Goal: Transaction & Acquisition: Obtain resource

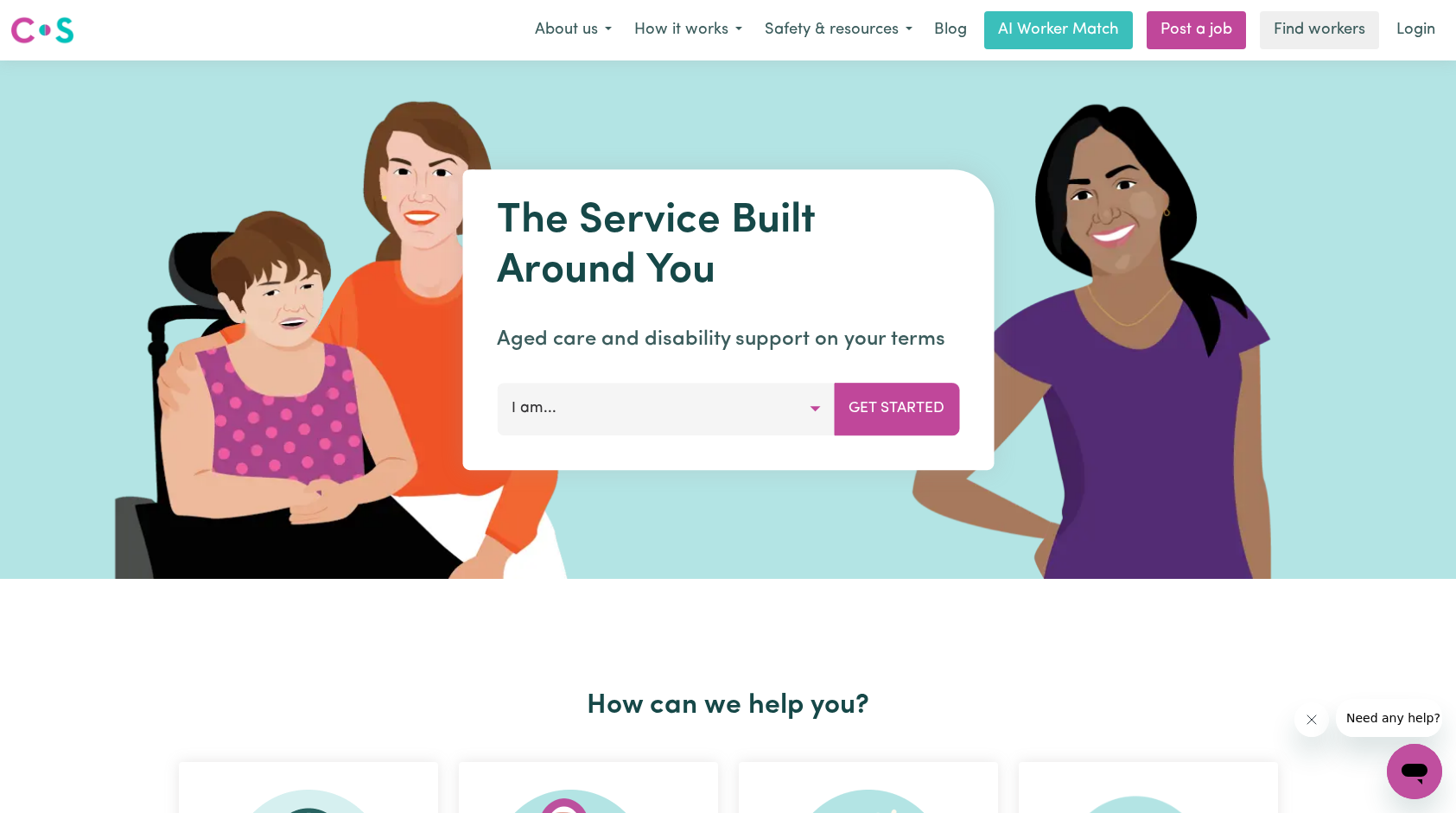
click at [686, 435] on div "The Service Built Around You Aged care and disability support on your terms I a…" at bounding box center [728, 319] width 531 height 301
click at [690, 415] on button "I am..." at bounding box center [665, 408] width 338 height 52
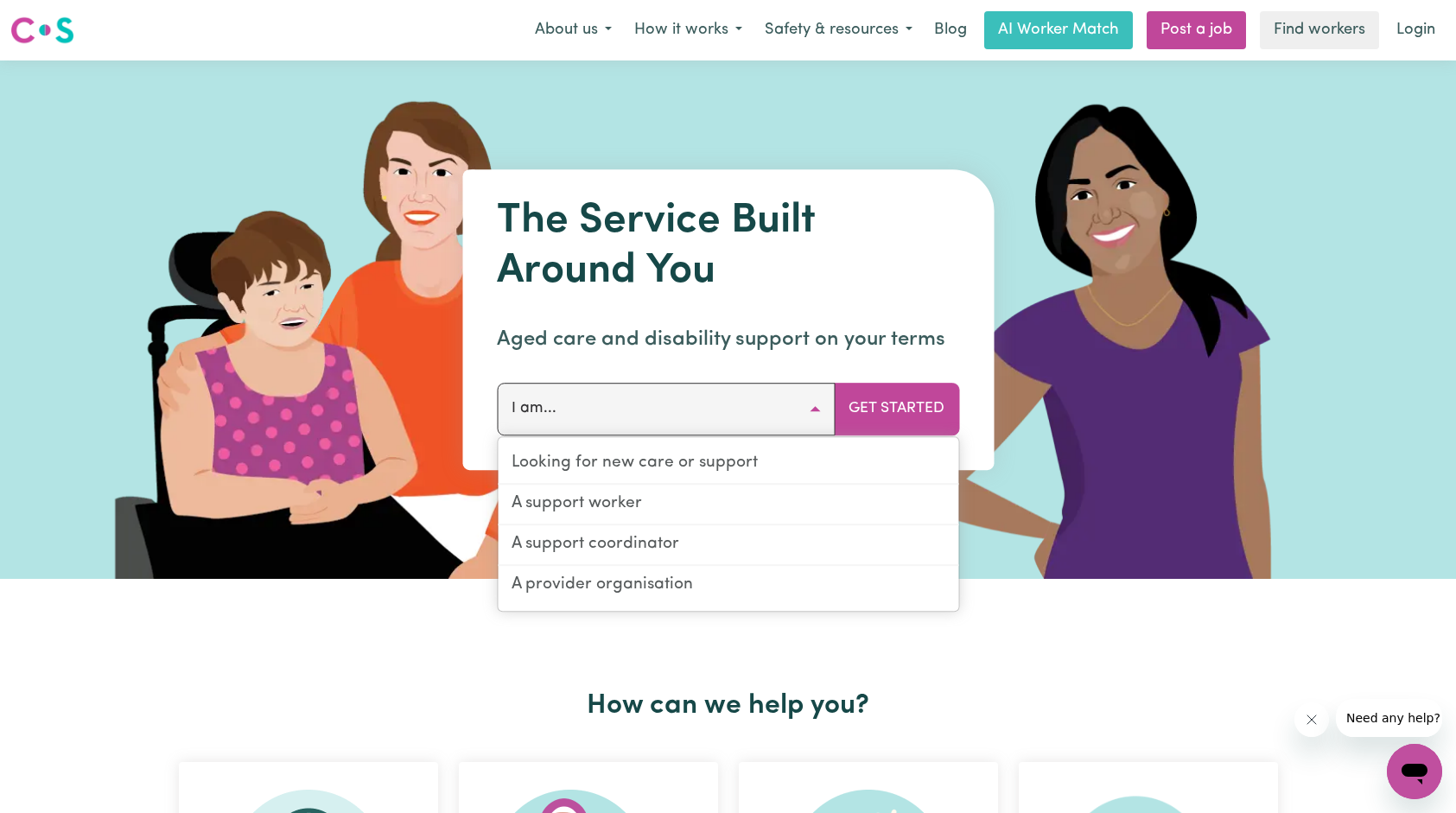
click at [690, 415] on button "I am..." at bounding box center [665, 408] width 338 height 52
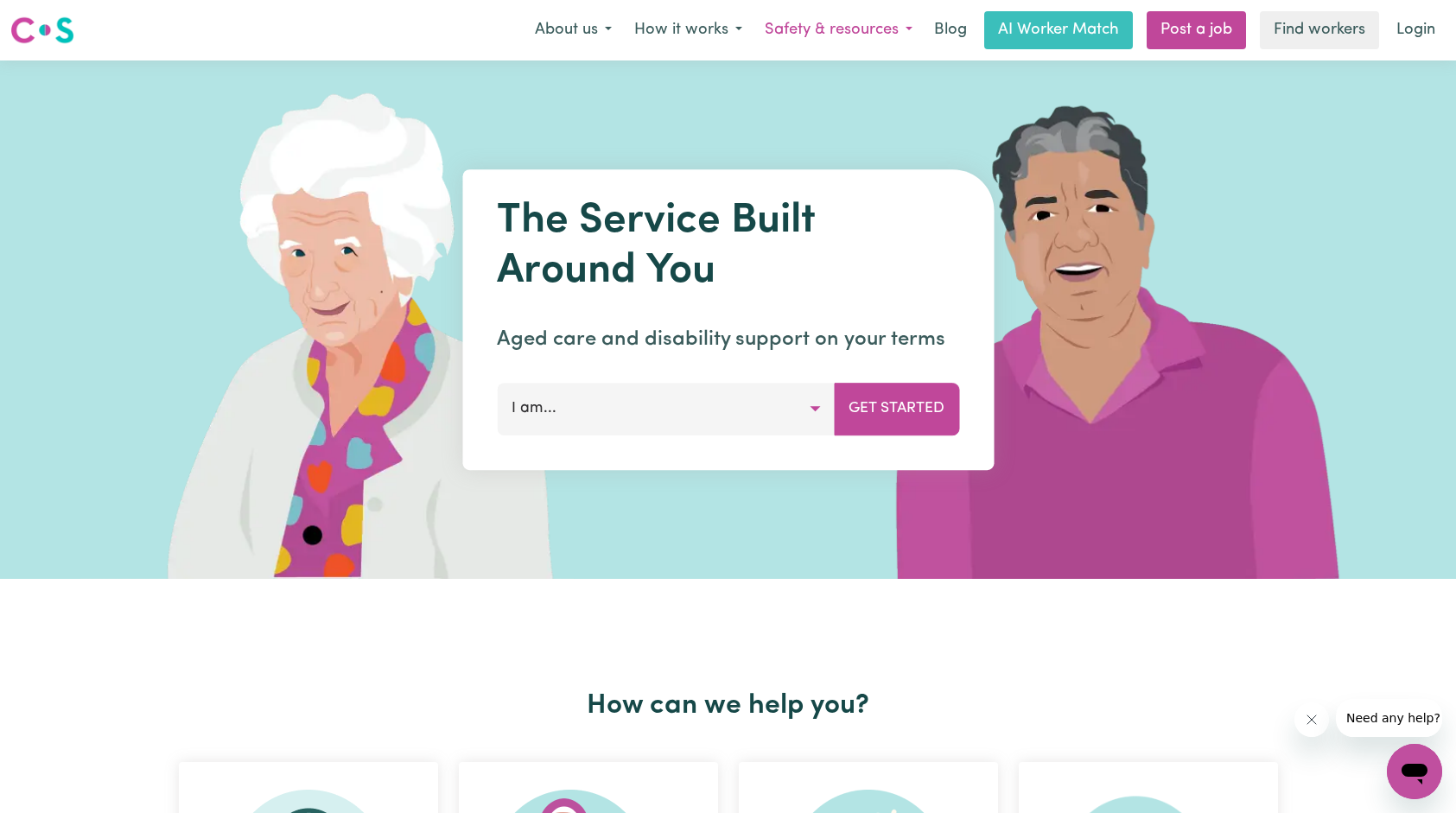
click at [826, 31] on button "Safety & resources" at bounding box center [838, 29] width 170 height 36
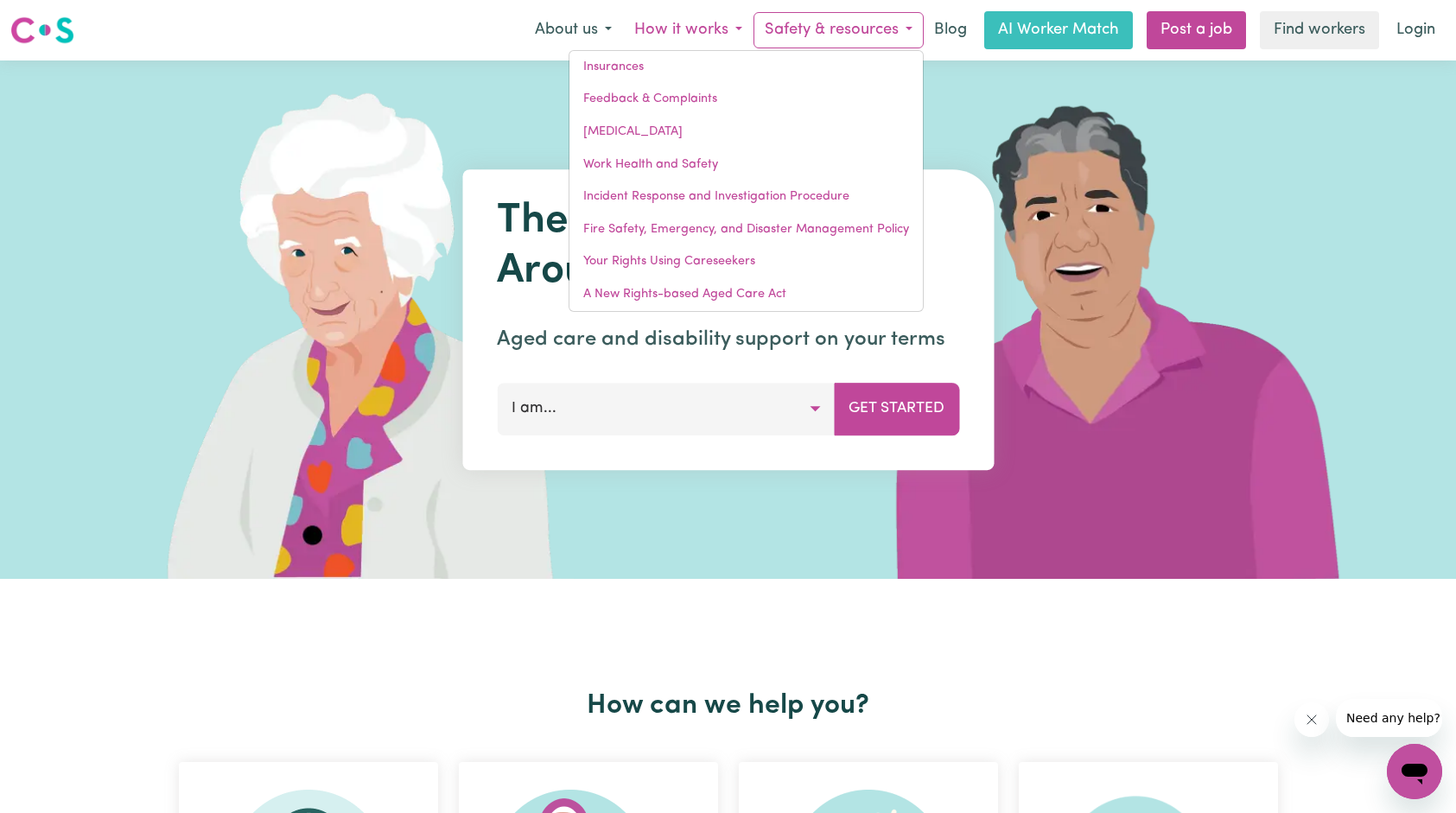
click at [662, 27] on button "How it works" at bounding box center [688, 29] width 130 height 36
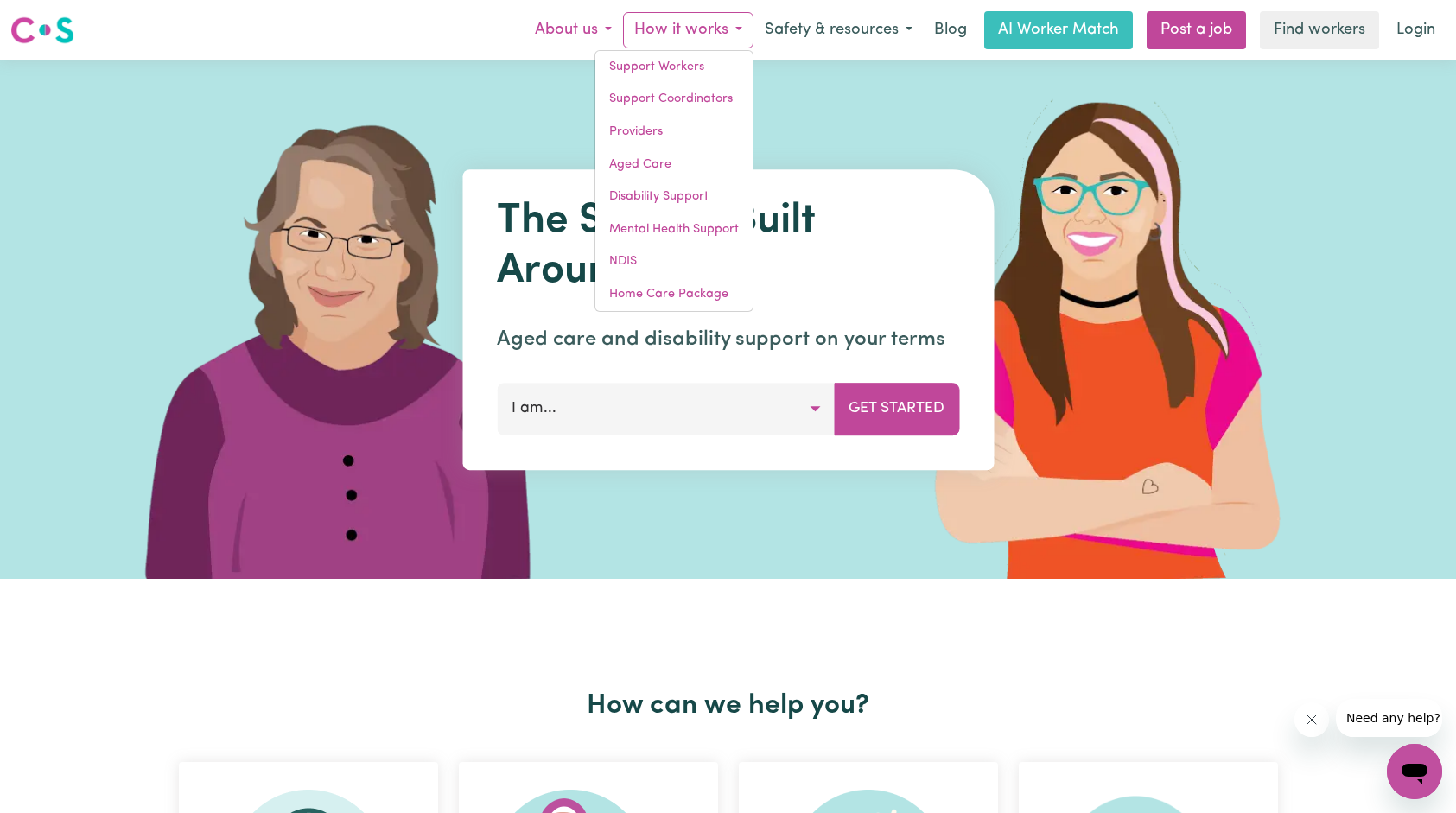
click at [583, 29] on button "About us" at bounding box center [573, 29] width 99 height 36
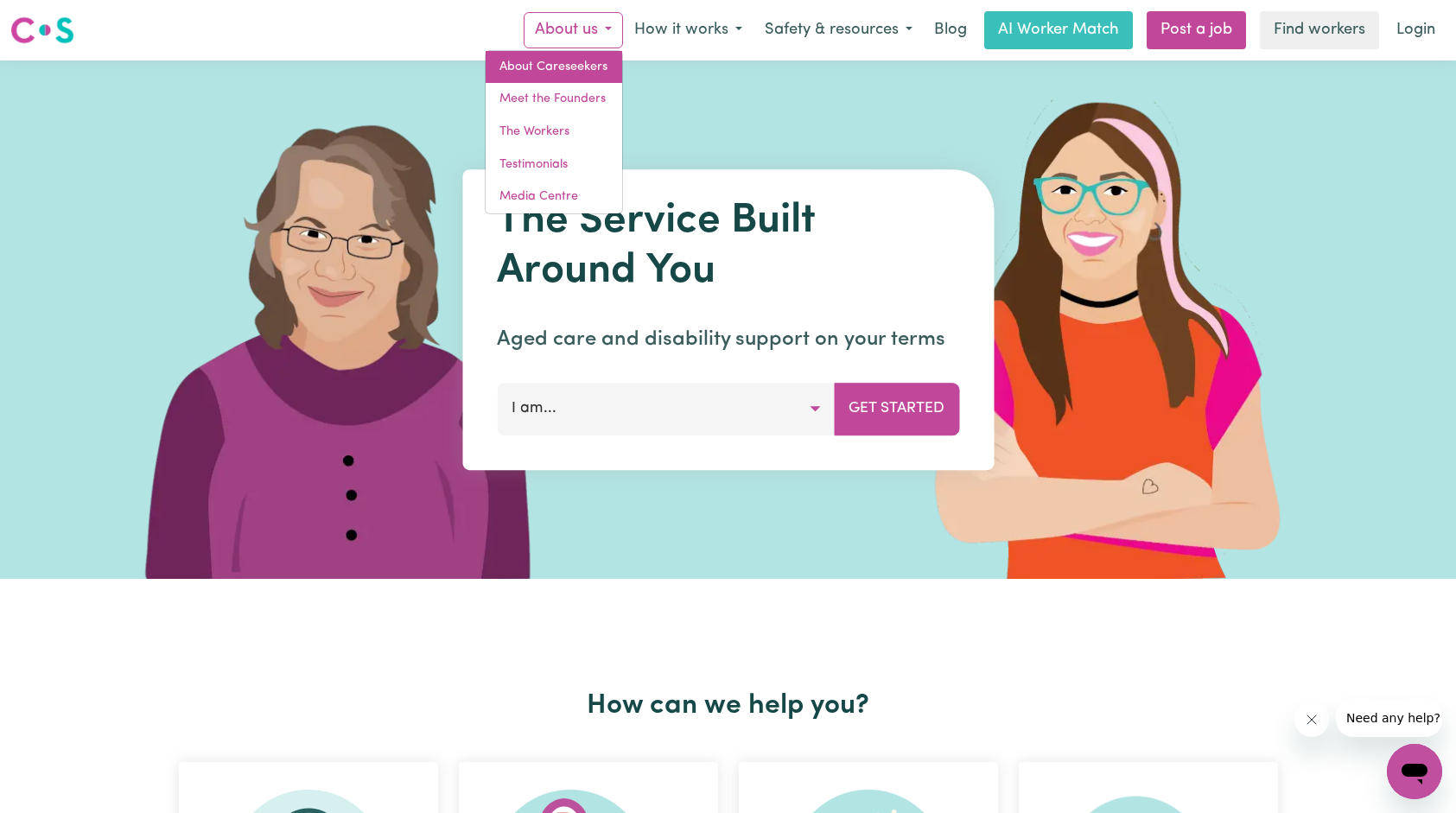
click at [575, 63] on link "About Careseekers" at bounding box center [554, 67] width 136 height 33
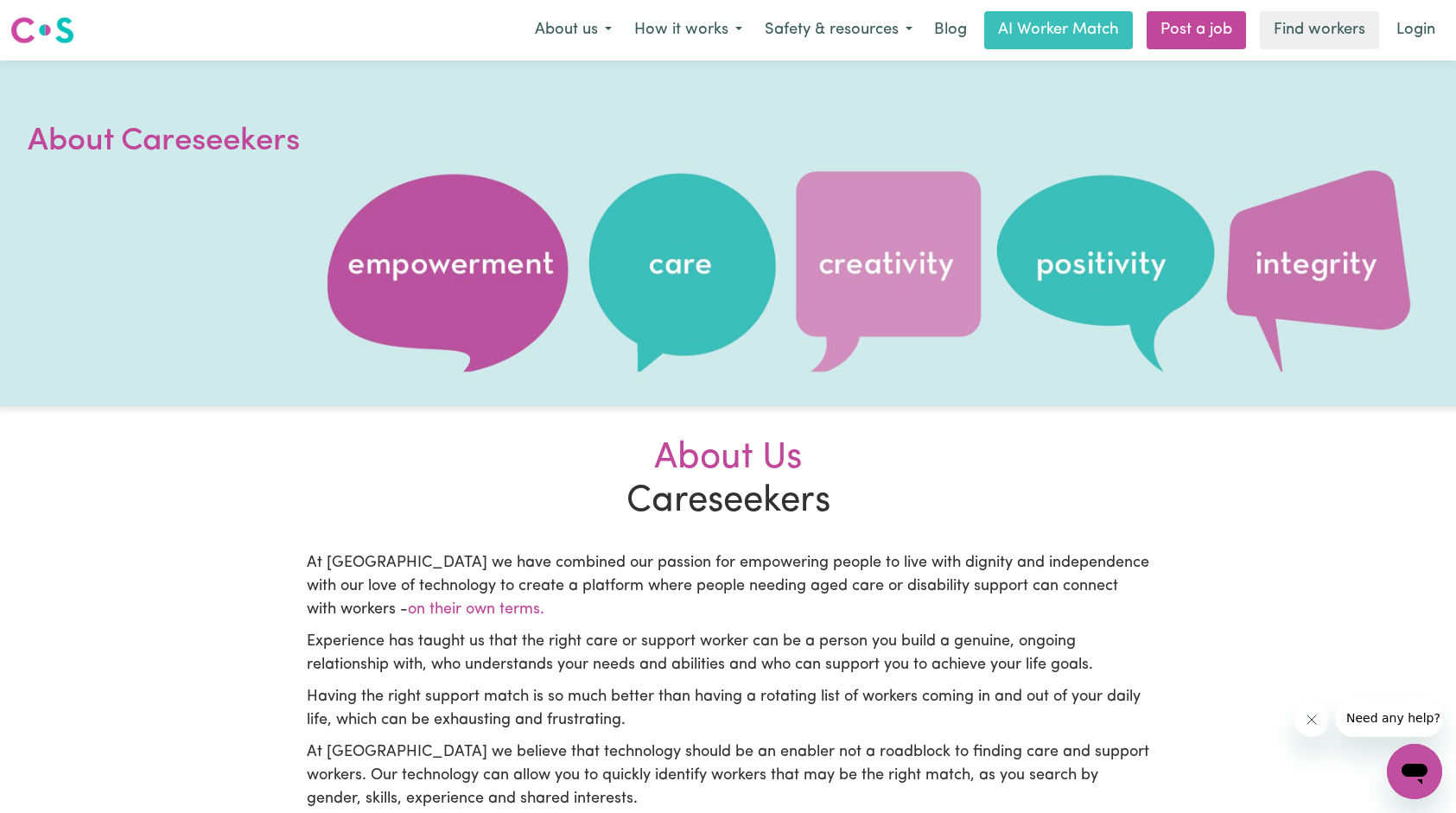
click at [590, 55] on nav "Menu About us How it works Safety & resources Blog AI Worker Match Post a job F…" at bounding box center [728, 30] width 1456 height 60
click at [595, 34] on button "About us" at bounding box center [573, 29] width 99 height 36
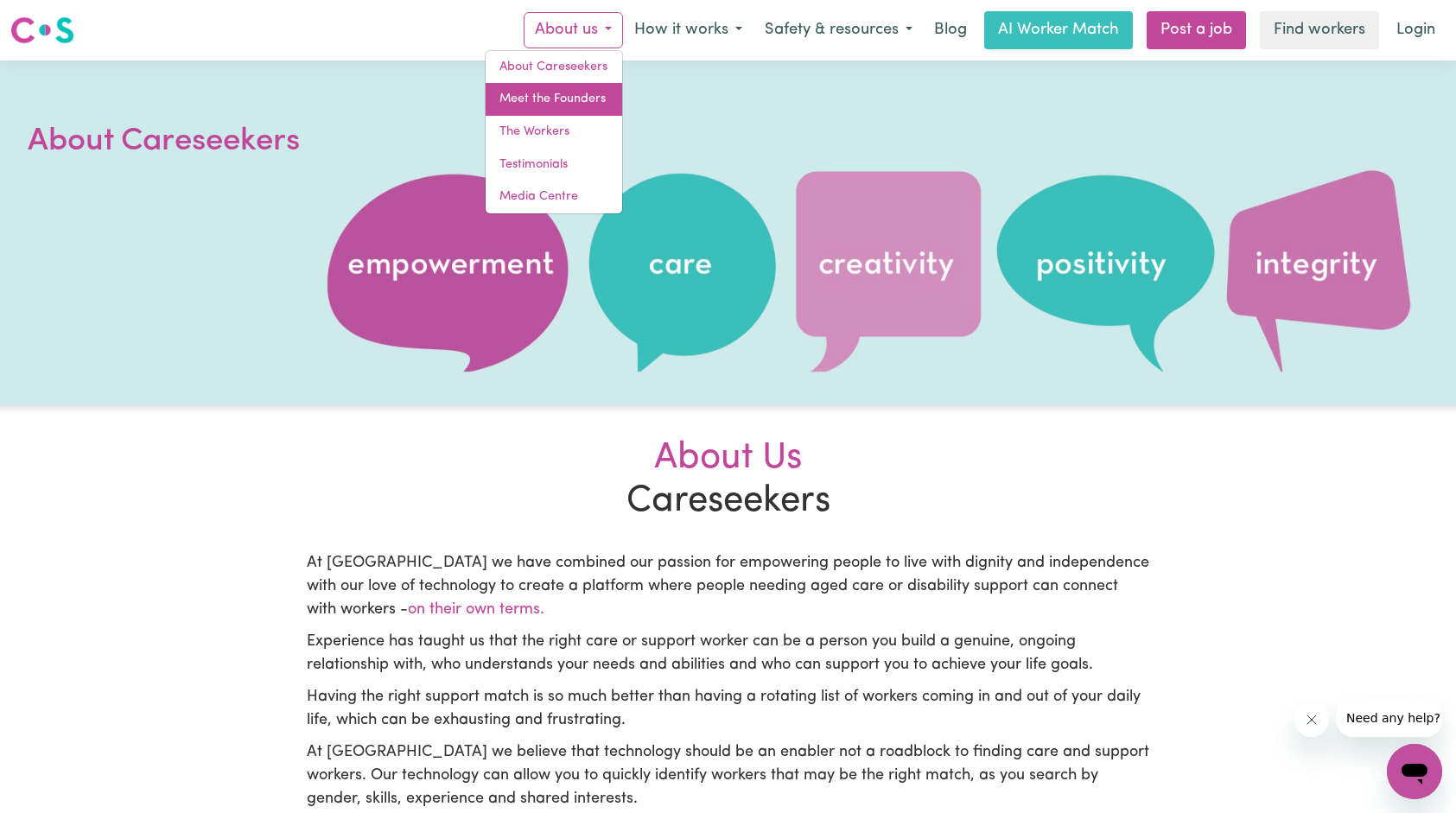
click at [589, 101] on link "Meet the Founders" at bounding box center [554, 99] width 136 height 33
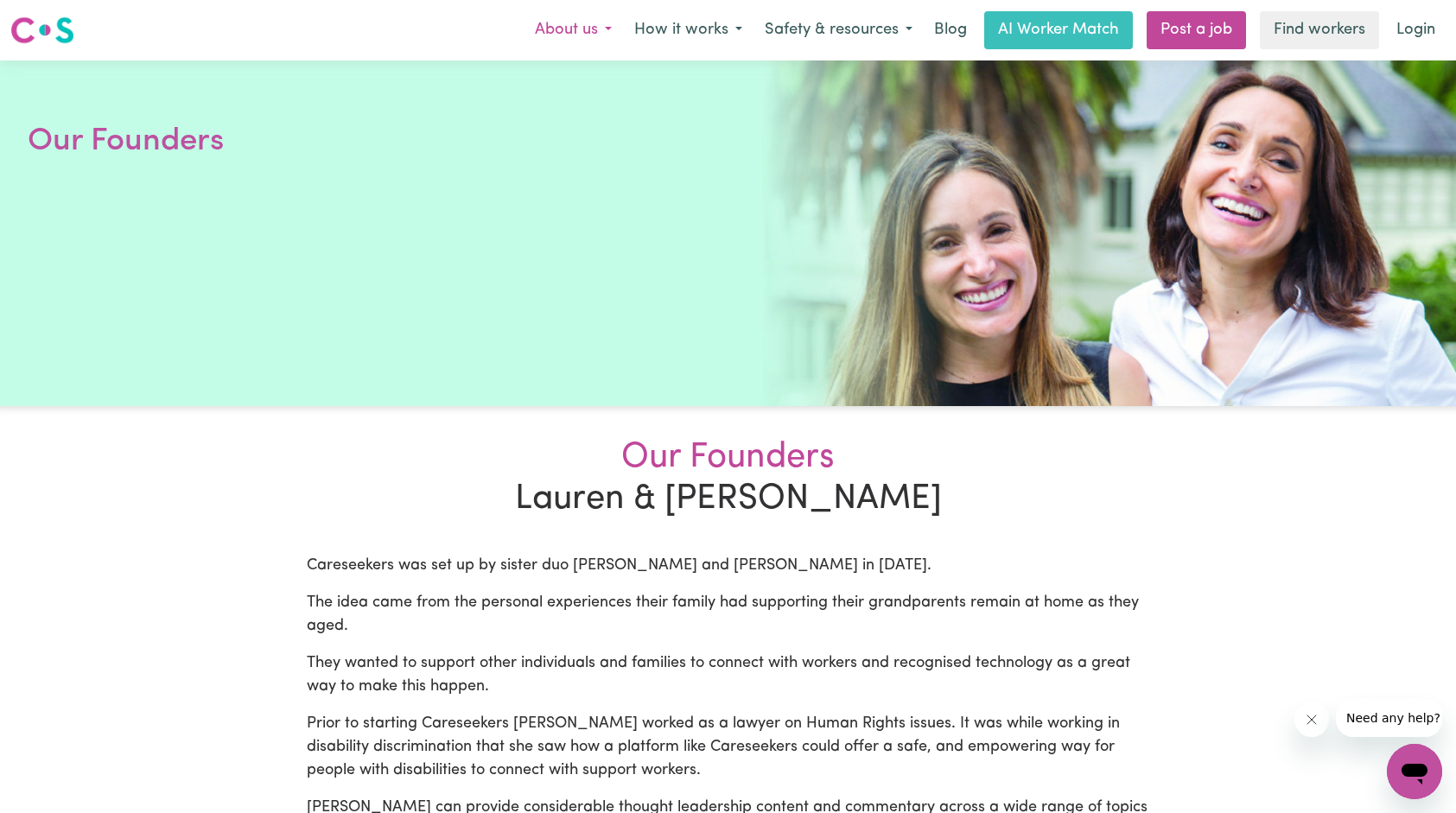
click at [550, 18] on button "About us" at bounding box center [573, 29] width 99 height 36
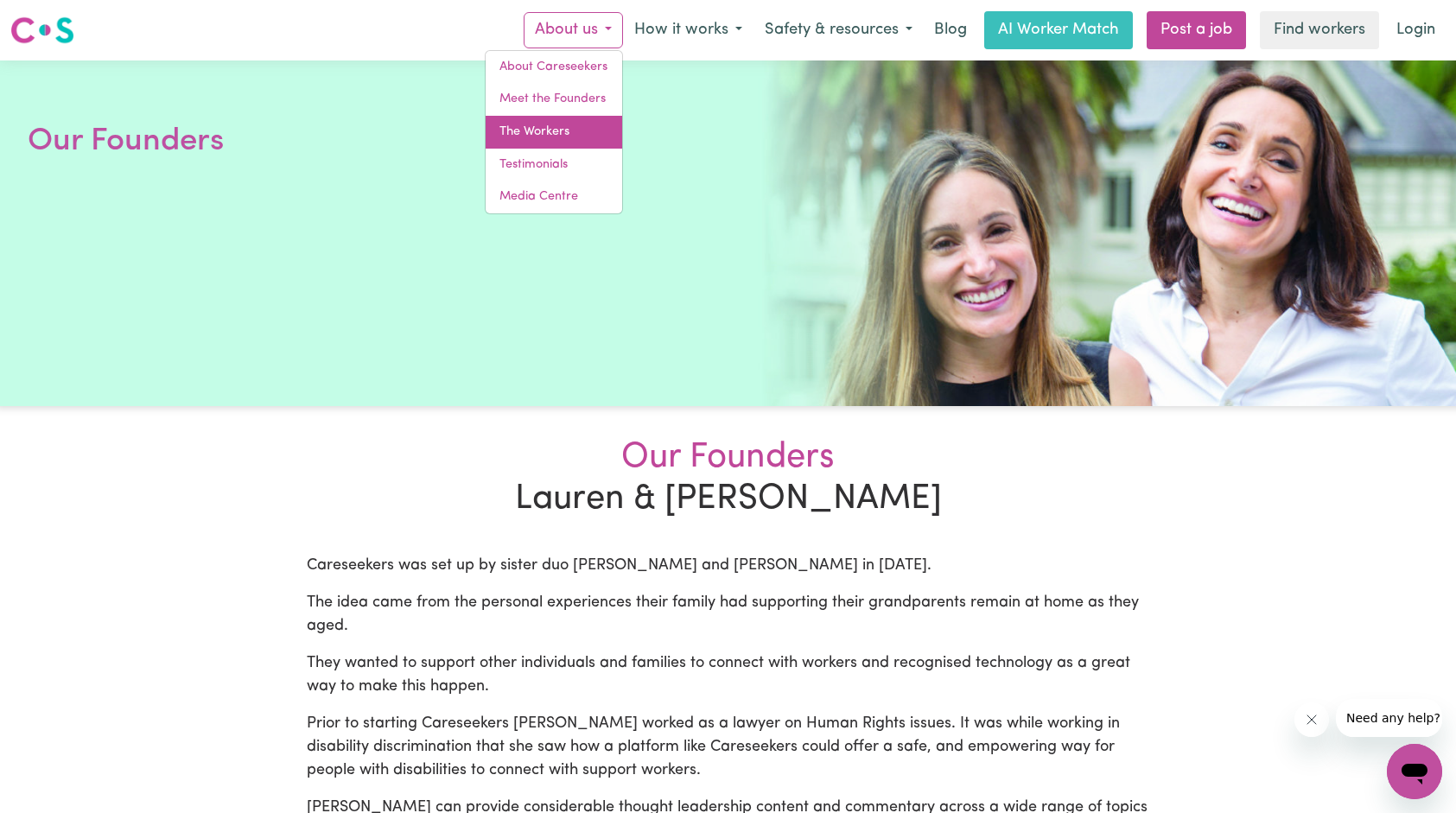
click at [565, 127] on link "The Workers" at bounding box center [554, 132] width 136 height 33
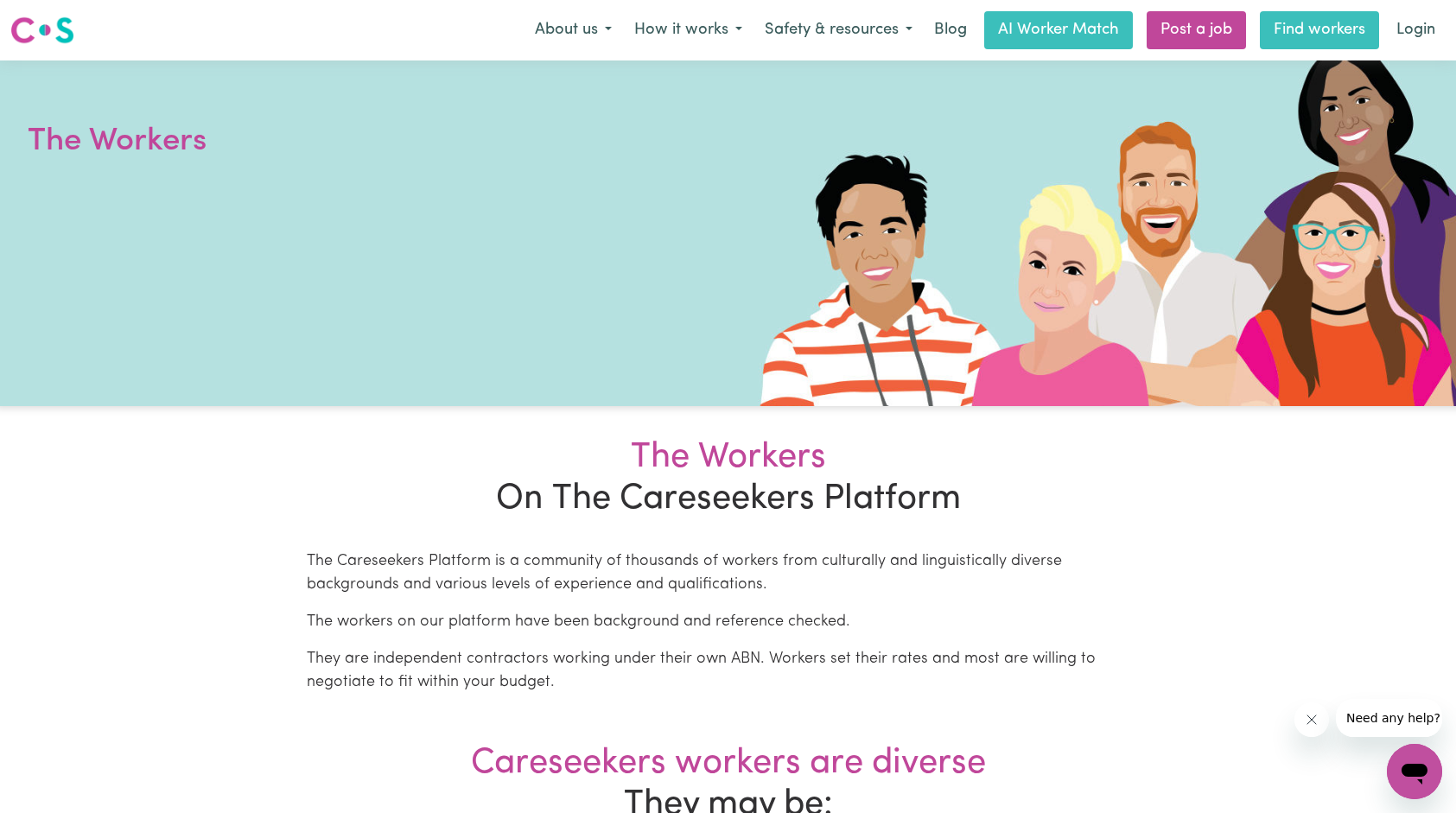
click at [1301, 21] on link "Find workers" at bounding box center [1319, 30] width 120 height 38
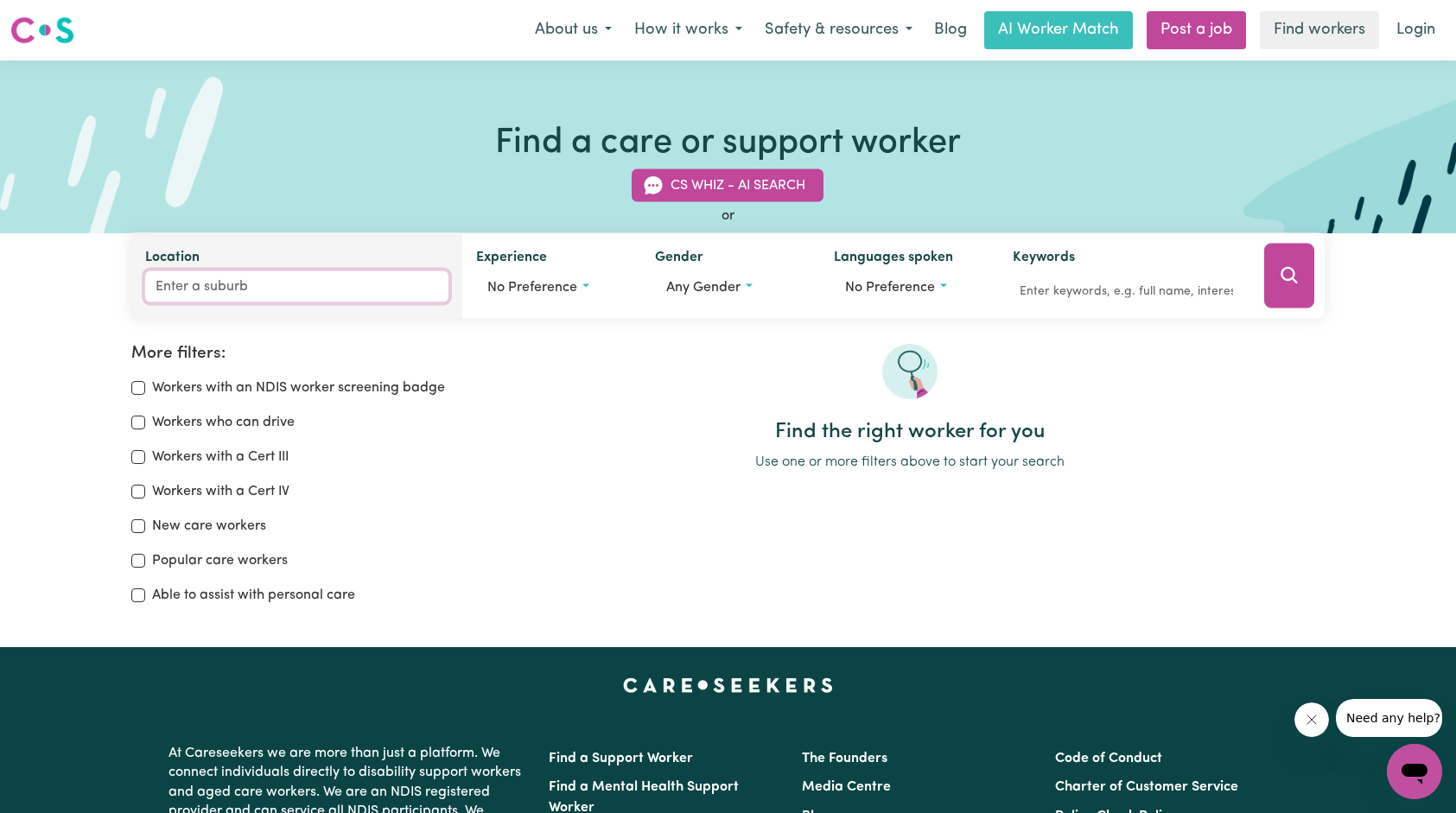
click at [275, 279] on input "Location" at bounding box center [296, 287] width 303 height 31
type input "camde"
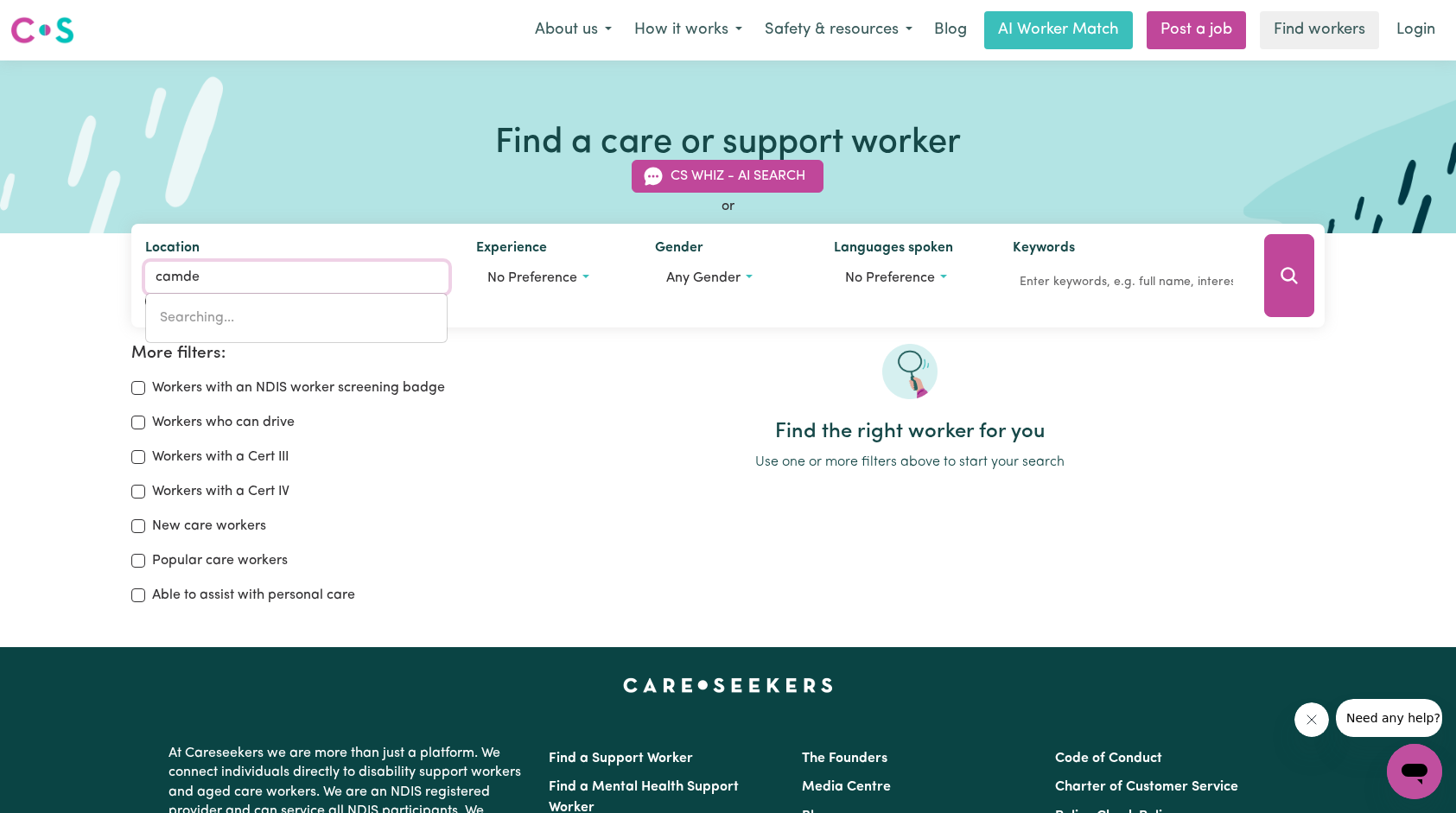
type input "camdeN, [GEOGRAPHIC_DATA], 2570"
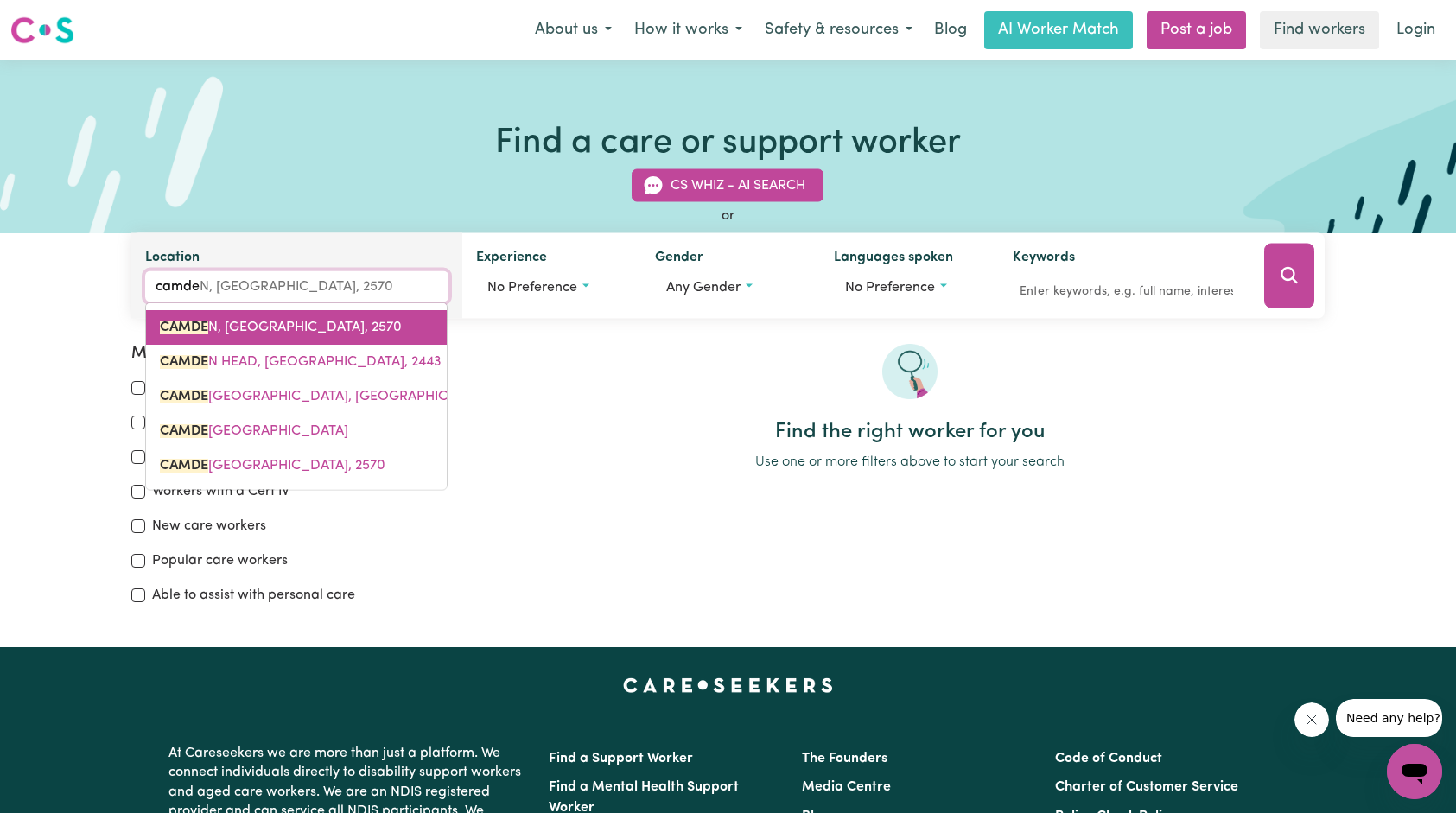
click at [251, 317] on link "[GEOGRAPHIC_DATA], 2570" at bounding box center [296, 328] width 301 height 35
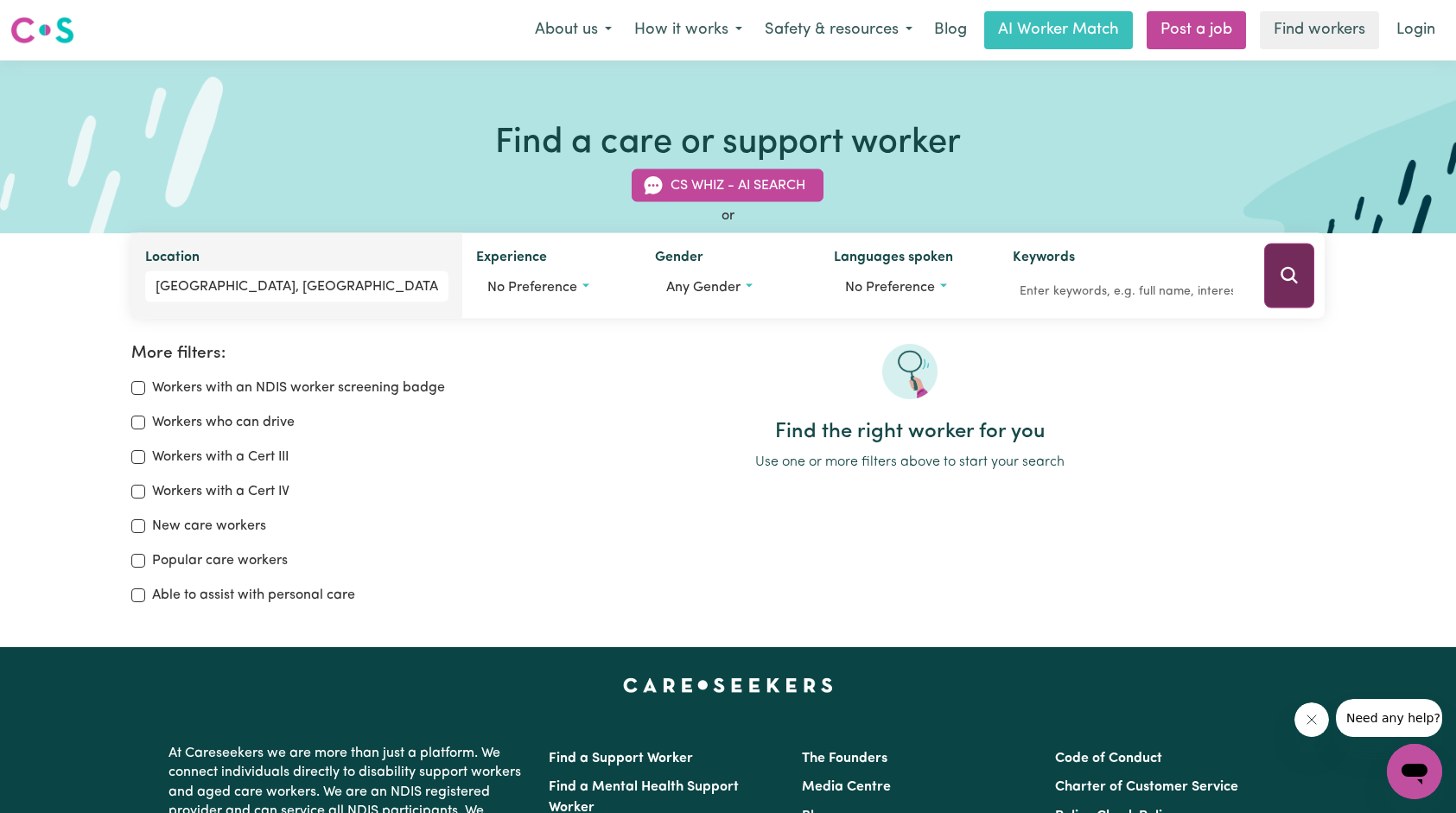
click at [1282, 287] on button "Search" at bounding box center [1289, 276] width 50 height 65
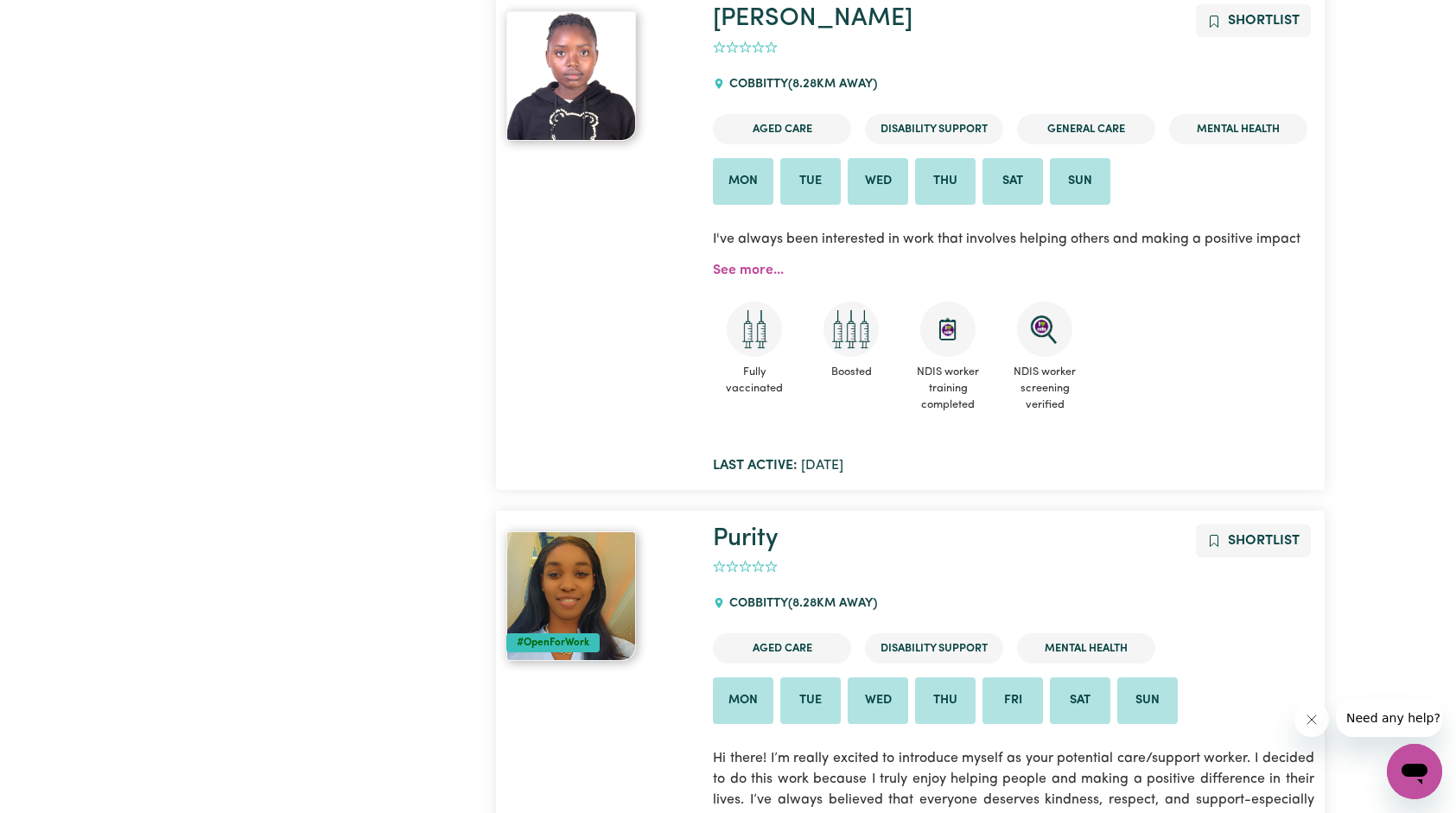
scroll to position [4298, 0]
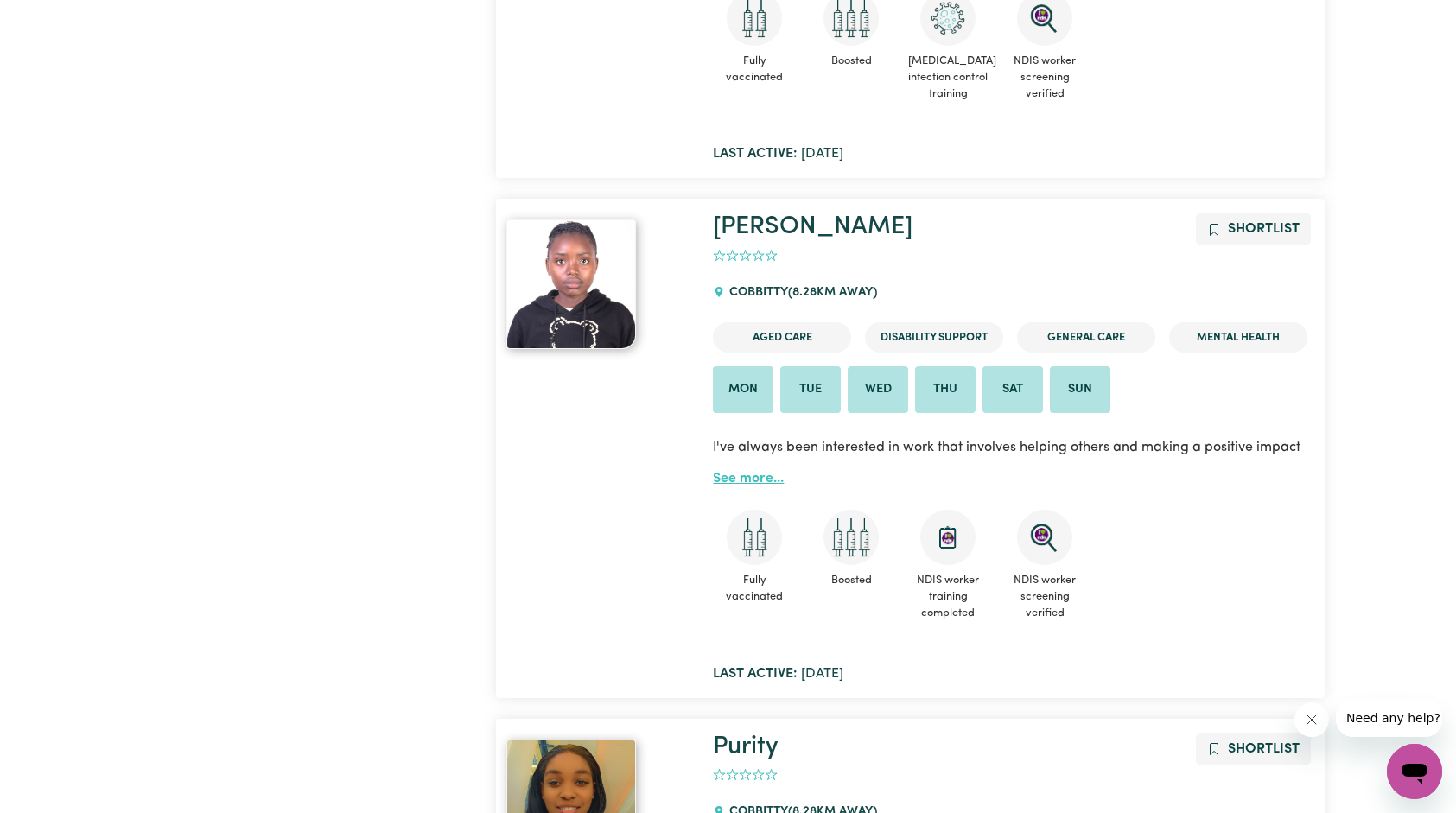
click at [728, 472] on link "See more..." at bounding box center [747, 479] width 71 height 14
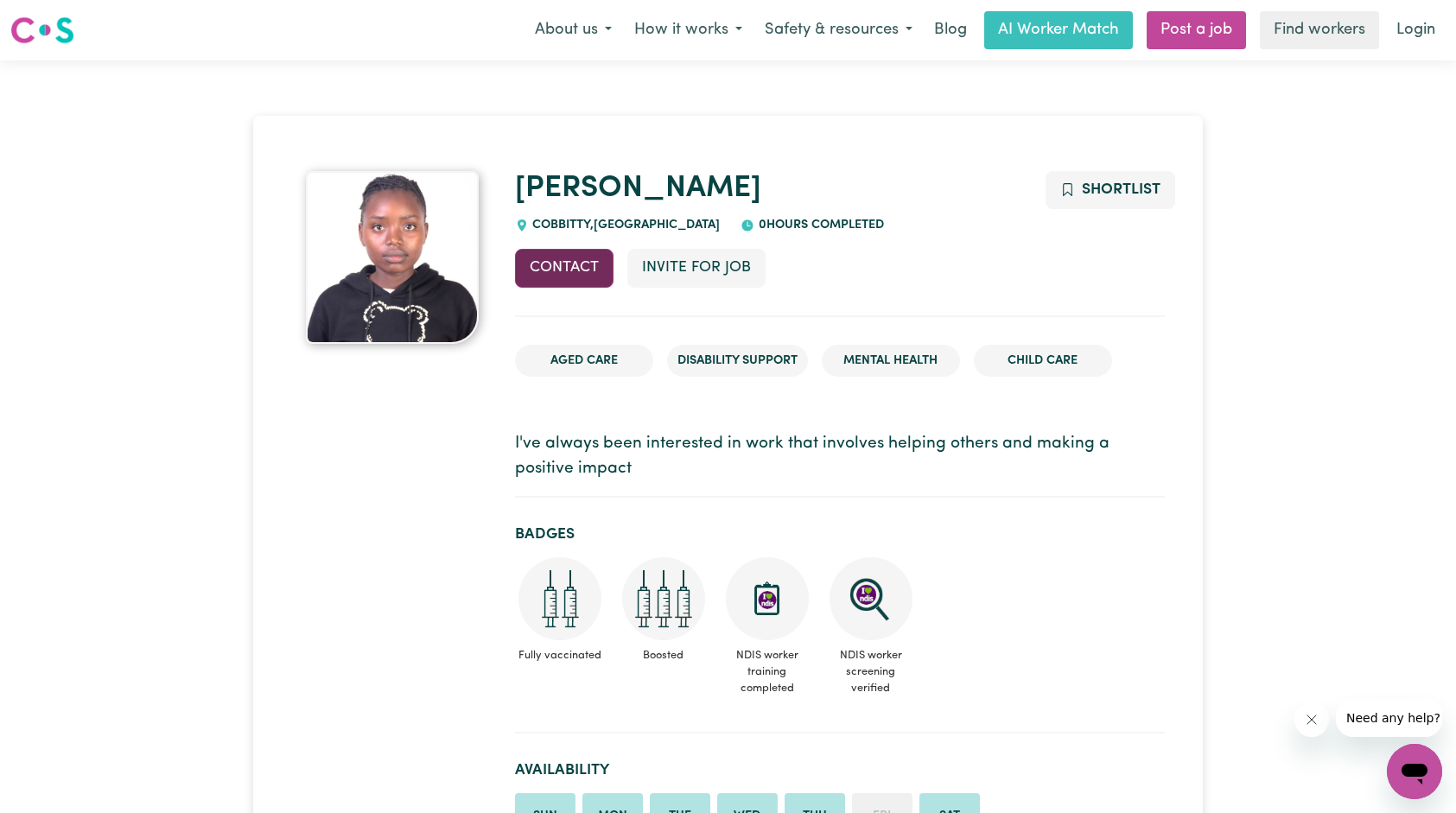
click at [563, 284] on button "Contact" at bounding box center [564, 268] width 98 height 38
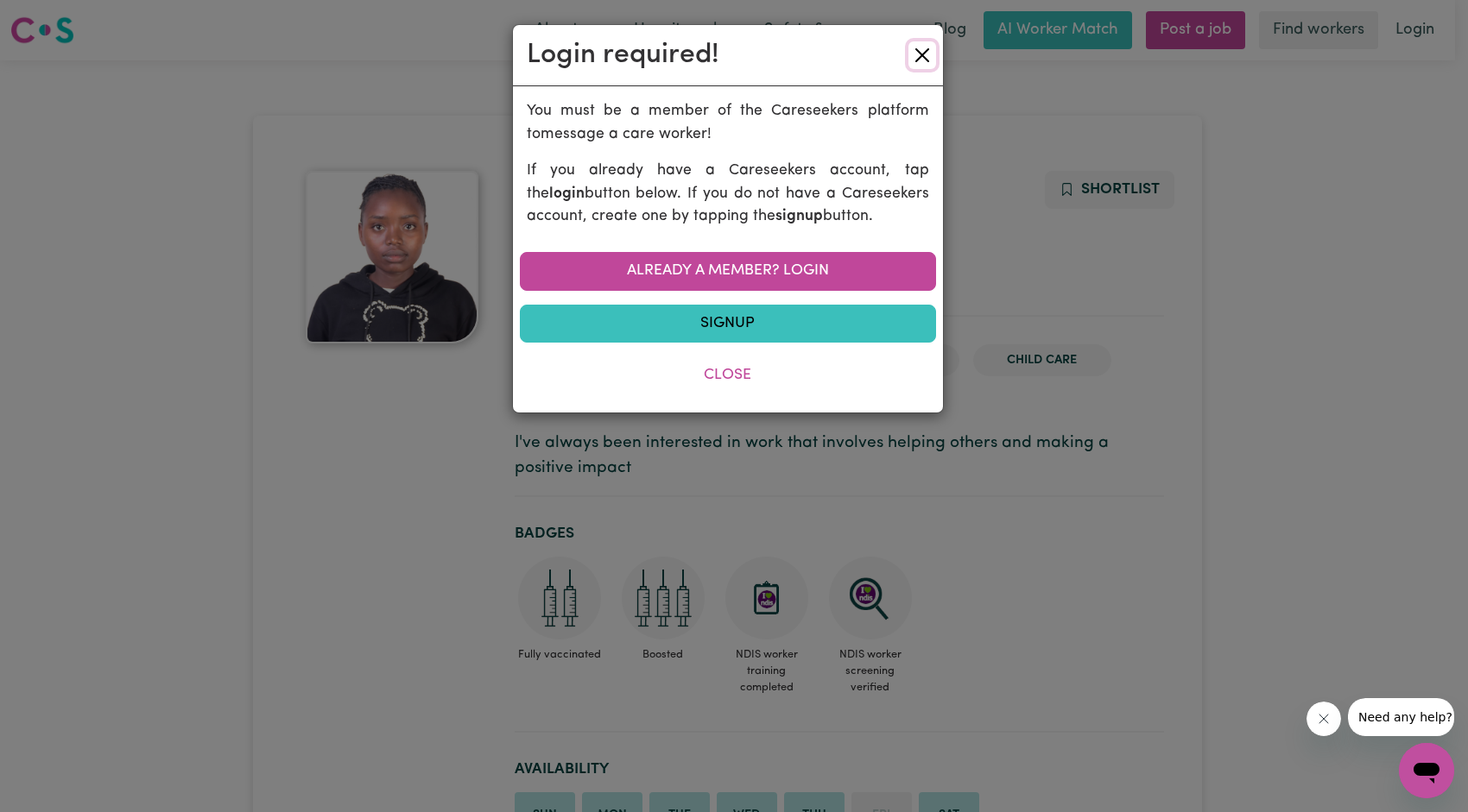
click at [924, 55] on button "Close" at bounding box center [922, 55] width 27 height 27
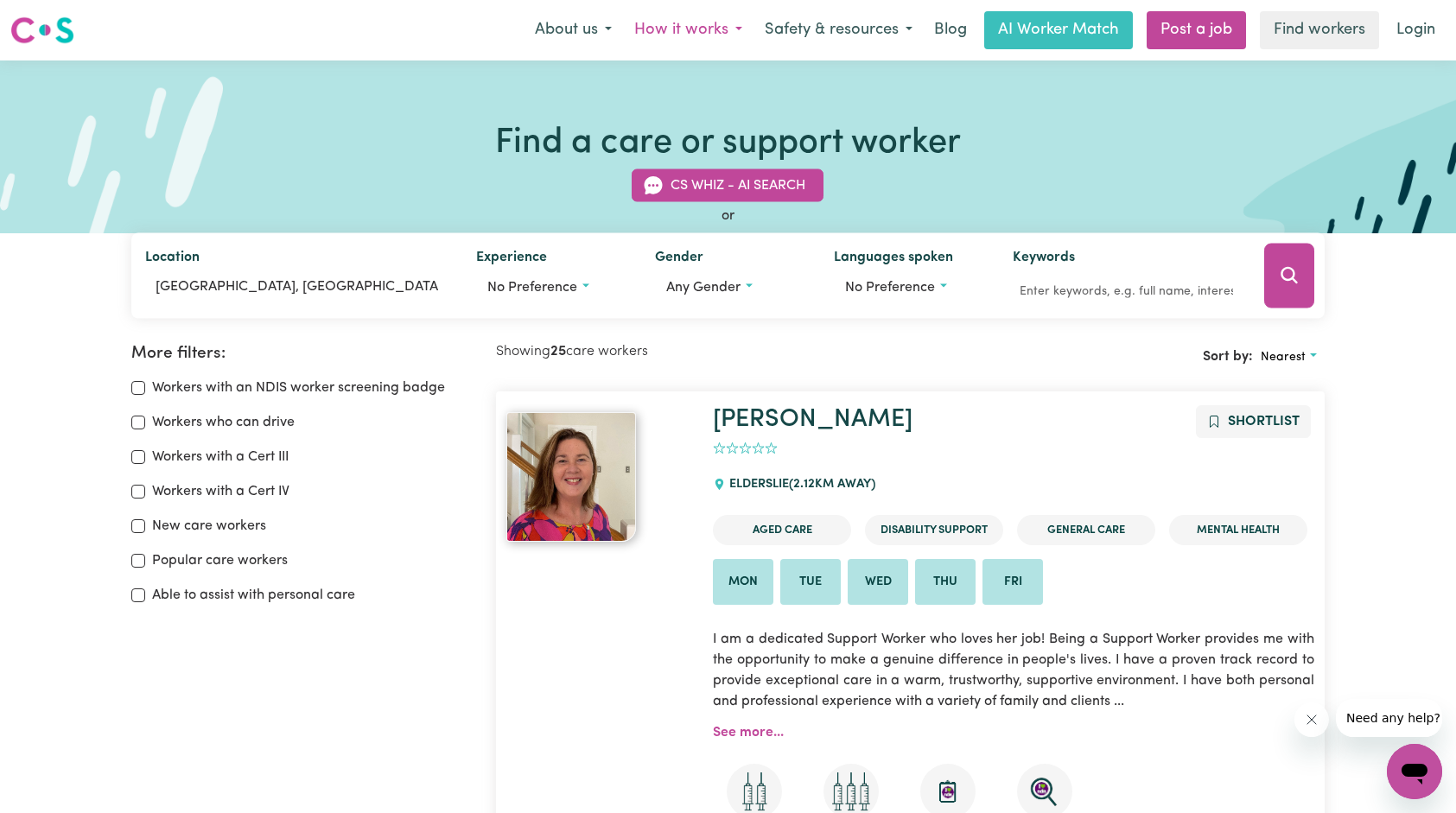
click at [674, 24] on button "How it works" at bounding box center [688, 29] width 130 height 36
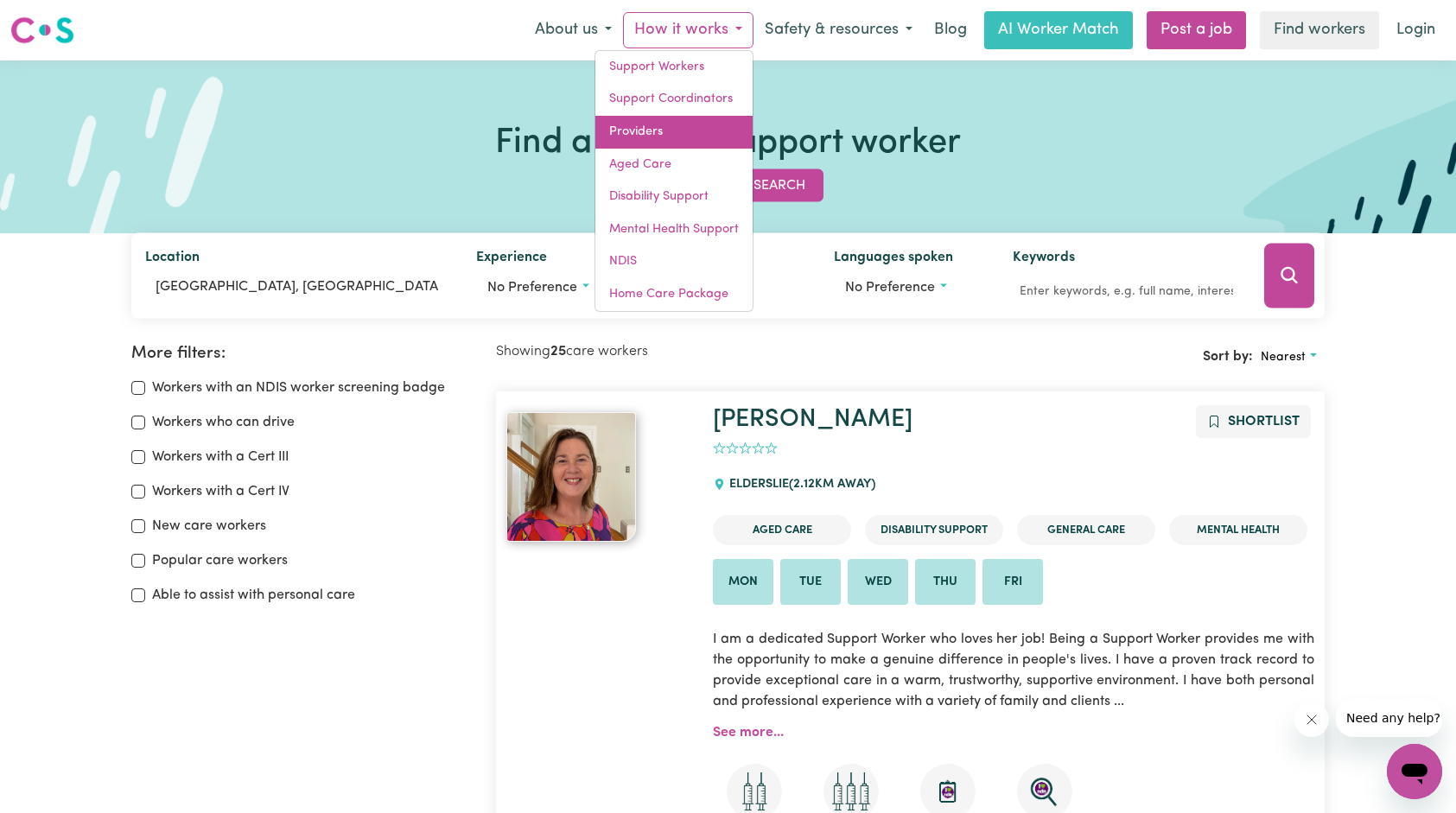
click at [670, 137] on link "Providers" at bounding box center [674, 132] width 158 height 33
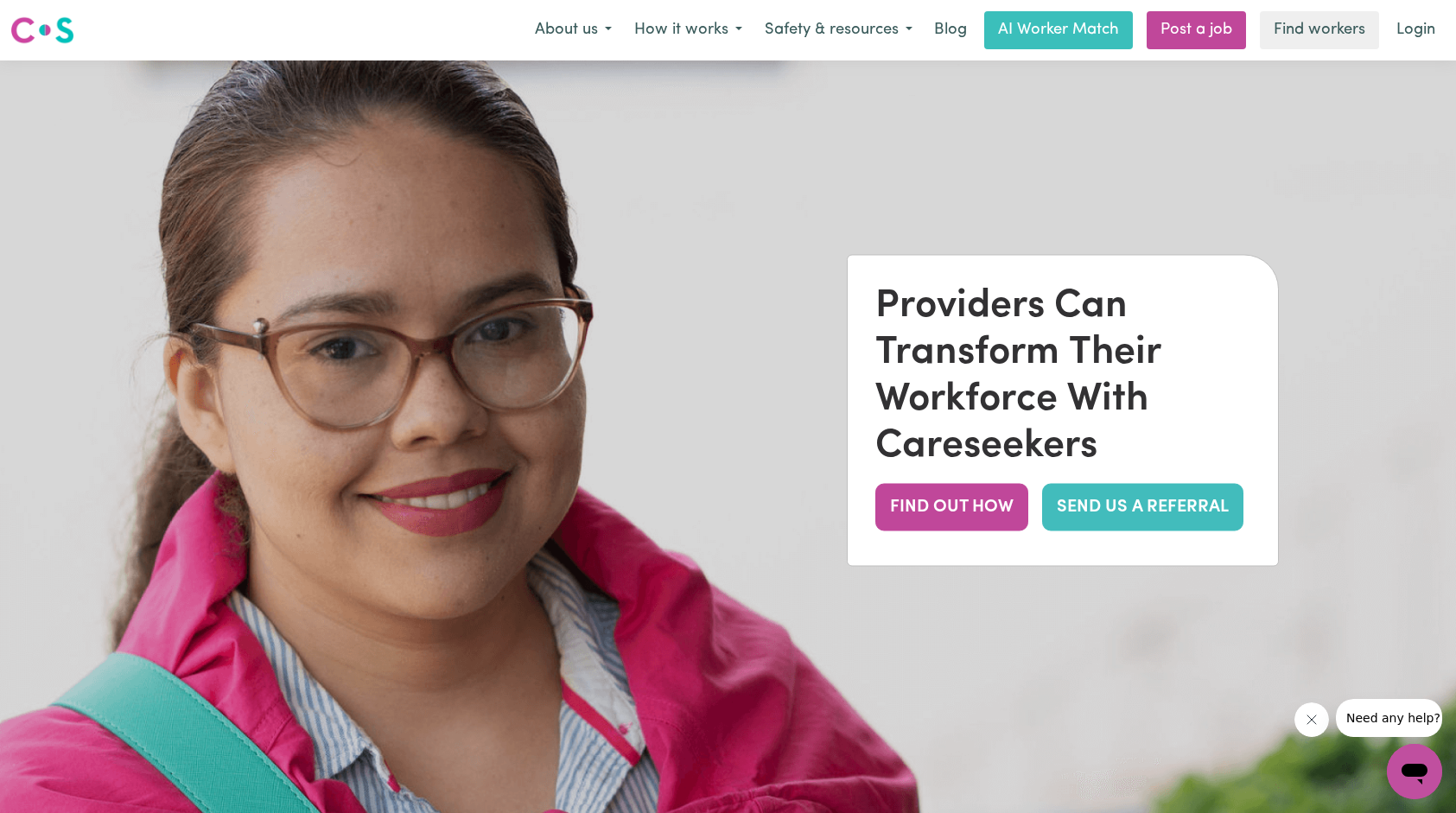
click at [659, 406] on img at bounding box center [728, 466] width 1456 height 813
